Goal: Transaction & Acquisition: Purchase product/service

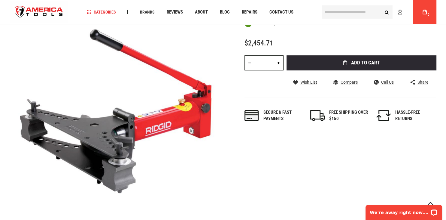
scroll to position [95, 0]
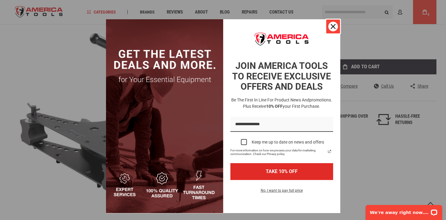
click at [336, 26] on div "Close" at bounding box center [333, 27] width 10 height 10
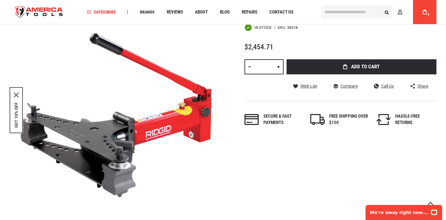
scroll to position [0, 0]
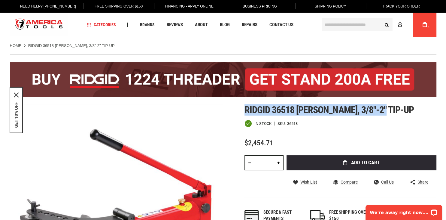
drag, startPoint x: 246, startPoint y: 108, endPoint x: 387, endPoint y: 108, distance: 141.1
click at [387, 108] on h1 "Ridgid 36518 bender, 3/8"-2" tip-up" at bounding box center [340, 109] width 192 height 11
copy span "Ridgid 36518 bender, 3/8"-2" tip-up"
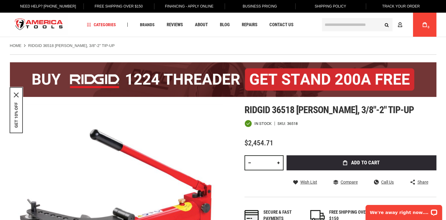
click at [419, 131] on div "Ridgid 36518 bender, 3/8"-2" tip-up In stock SKU 36518 $2,454.71 Total: $ 2454.…" at bounding box center [340, 168] width 192 height 129
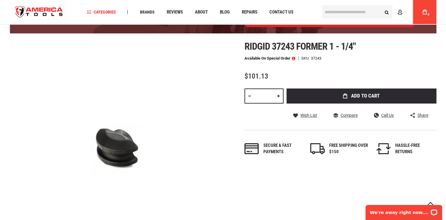
scroll to position [63, 0]
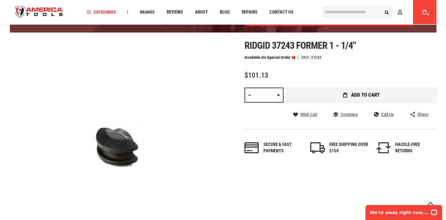
click at [370, 98] on button "Add to Cart" at bounding box center [361, 94] width 150 height 15
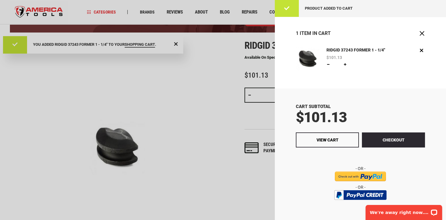
scroll to position [0, 0]
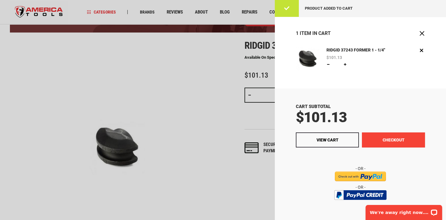
click at [399, 138] on button "Checkout" at bounding box center [393, 139] width 63 height 15
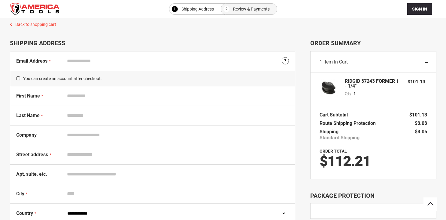
select select "**"
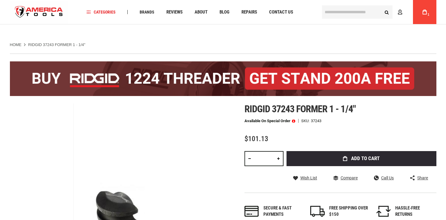
scroll to position [63, 0]
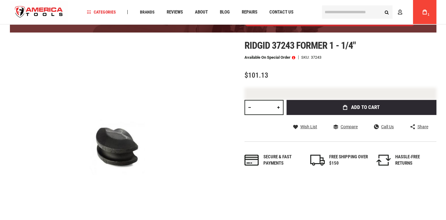
click at [294, 57] on span at bounding box center [293, 57] width 3 height 4
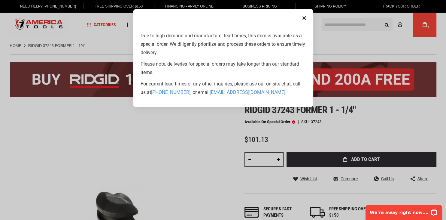
scroll to position [0, 0]
click at [359, 114] on aside "Close Due to high demand and manufacturer lead times, this item is available as…" at bounding box center [223, 110] width 446 height 220
click at [343, 114] on aside "Close Due to high demand and manufacturer lead times, this item is available as…" at bounding box center [223, 110] width 446 height 220
click at [306, 20] on button "Close" at bounding box center [304, 18] width 12 height 12
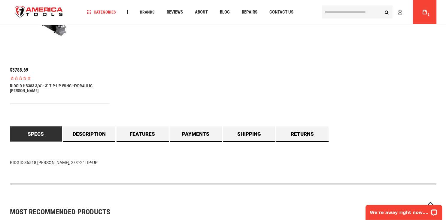
scroll to position [449, 0]
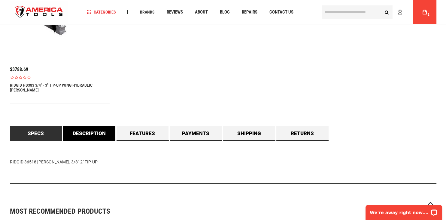
click at [93, 128] on link "Description" at bounding box center [89, 133] width 52 height 15
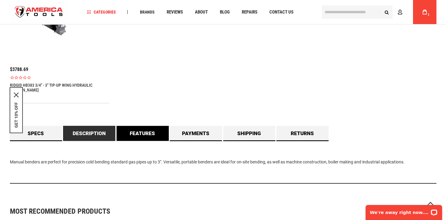
click at [138, 126] on link "Features" at bounding box center [143, 133] width 52 height 15
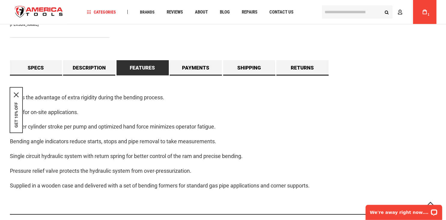
scroll to position [513, 0]
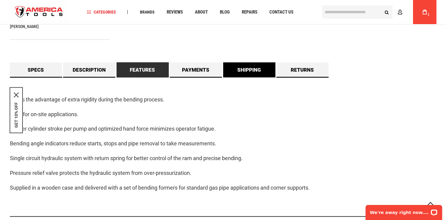
click at [252, 62] on link "Shipping" at bounding box center [249, 69] width 52 height 15
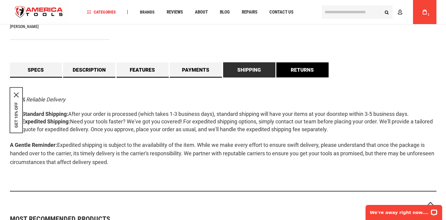
click at [310, 66] on link "Returns" at bounding box center [302, 69] width 52 height 15
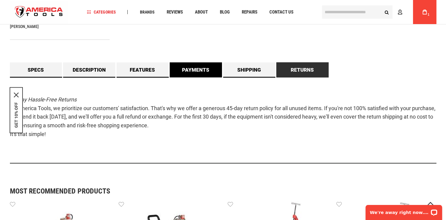
click at [194, 65] on link "Payments" at bounding box center [196, 69] width 52 height 15
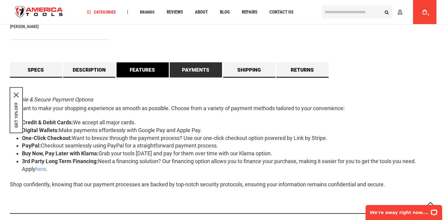
click at [154, 64] on link "Features" at bounding box center [143, 69] width 52 height 15
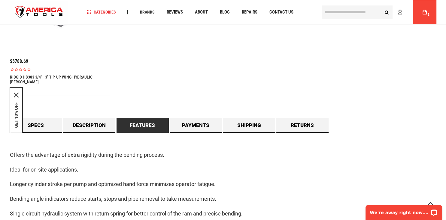
scroll to position [449, 0]
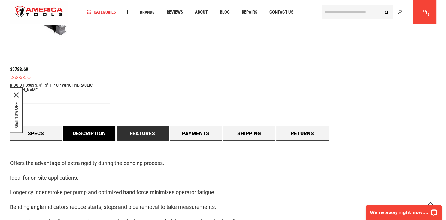
click at [88, 132] on link "Description" at bounding box center [89, 133] width 52 height 15
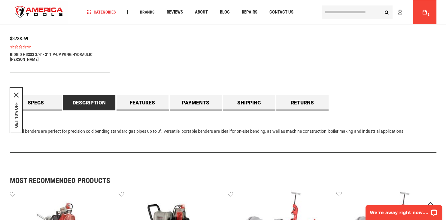
scroll to position [481, 0]
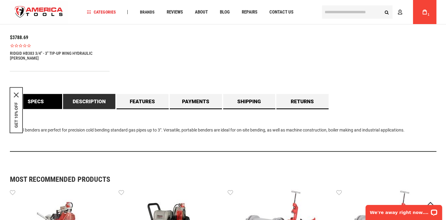
click at [40, 97] on link "Specs" at bounding box center [36, 101] width 52 height 15
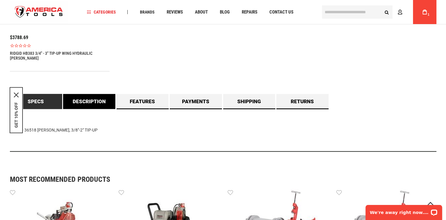
click at [95, 95] on link "Description" at bounding box center [89, 101] width 52 height 15
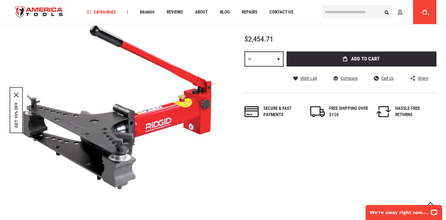
scroll to position [100, 0]
